Goal: Complete application form

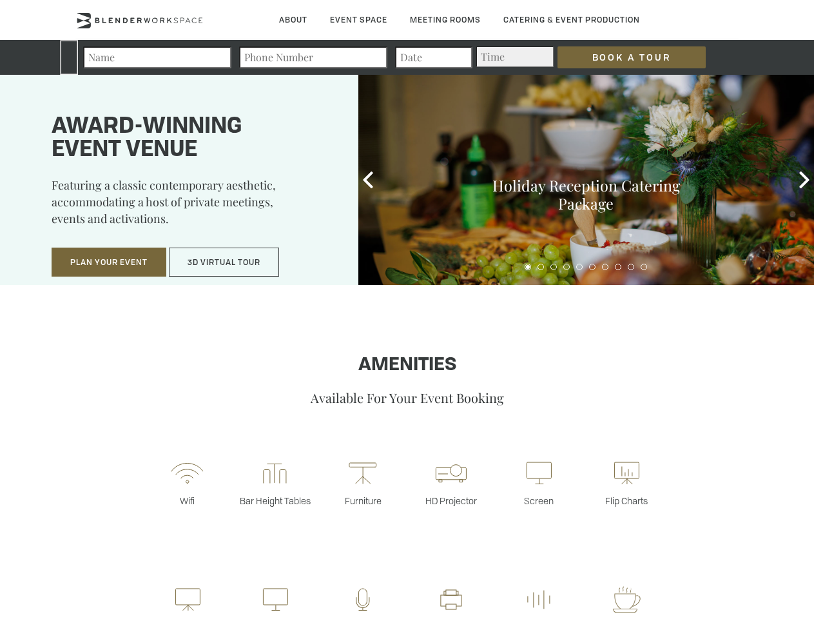
click at [621, 57] on input "Book a Tour" at bounding box center [631, 57] width 148 height 22
click at [109, 262] on button "Plan Your Event" at bounding box center [109, 262] width 115 height 30
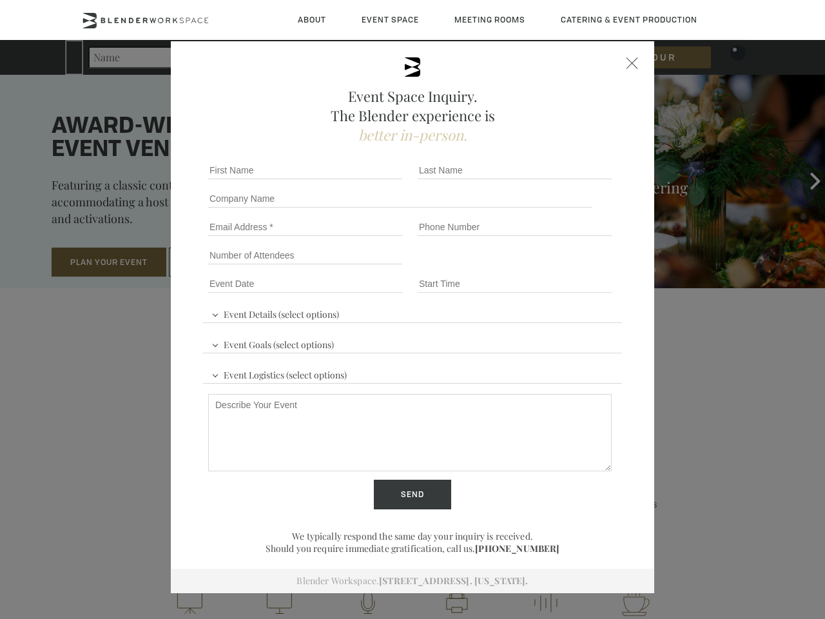
click at [224, 262] on button "3D Virtual Tour" at bounding box center [224, 262] width 110 height 30
click at [368, 180] on div "First name *" at bounding box center [307, 170] width 209 height 28
click at [804, 180] on div "Event Space Inquiry. The Blender experience is better in-person. Event Details …" at bounding box center [412, 309] width 825 height 619
click at [528, 267] on fieldset "Number of Attendees Budget Range" at bounding box center [412, 255] width 419 height 28
click at [541, 267] on fieldset "Number of Attendees Budget Range" at bounding box center [412, 255] width 419 height 28
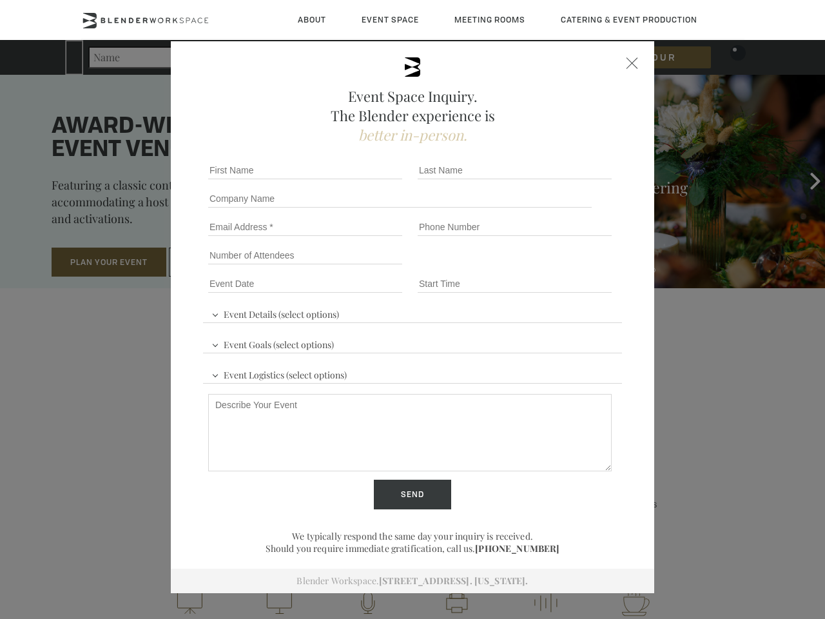
click at [553, 267] on fieldset "Number of Attendees Budget Range" at bounding box center [412, 255] width 419 height 28
click at [566, 267] on fieldset "Number of Attendees Budget Range" at bounding box center [412, 255] width 419 height 28
click at [579, 267] on fieldset "Number of Attendees Budget Range" at bounding box center [412, 255] width 419 height 28
